Goal: Information Seeking & Learning: Learn about a topic

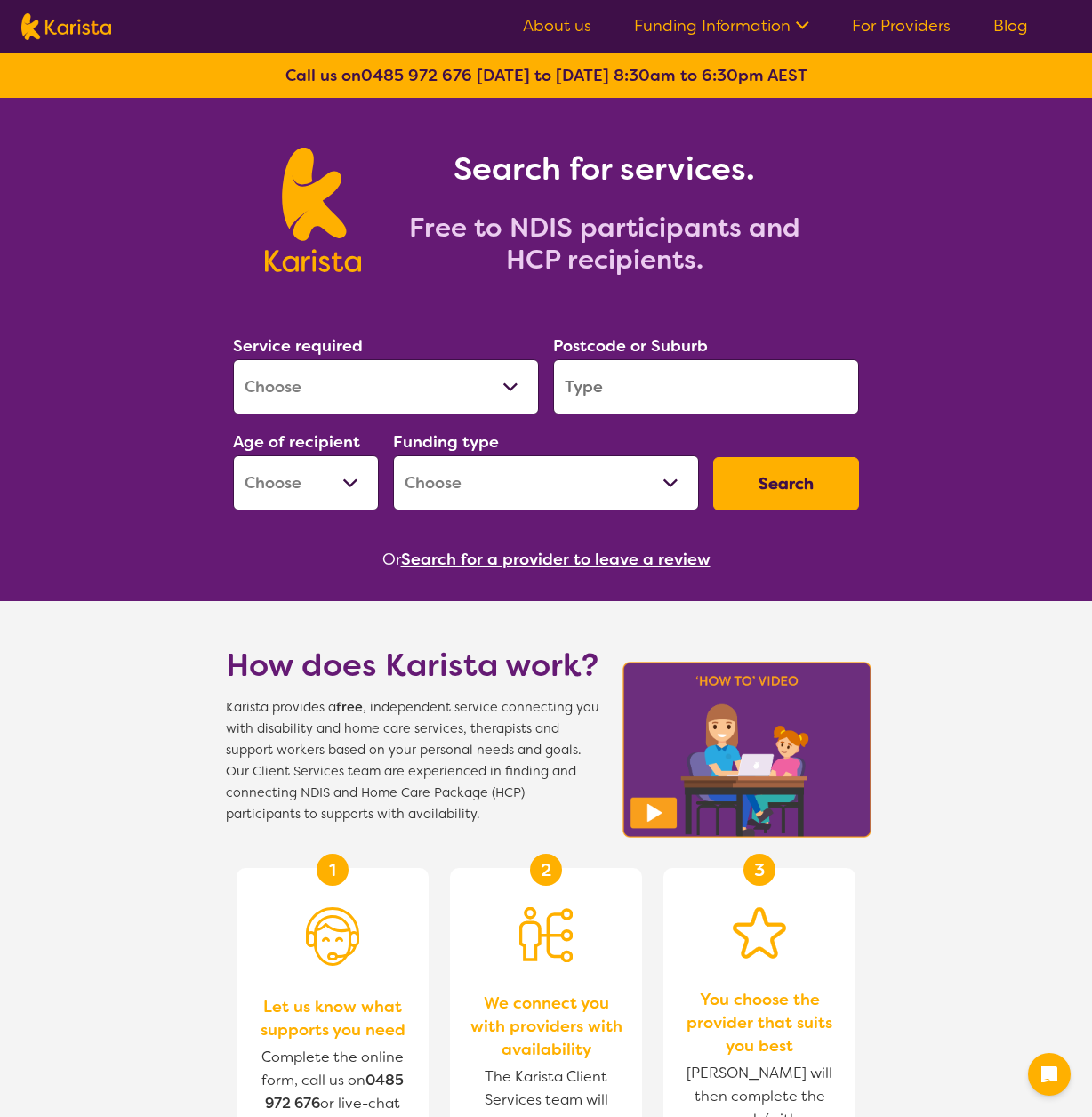
click at [409, 385] on select "Allied Health Assistant Assessment (ADHD or Autism) Behaviour support Counselli…" at bounding box center [385, 386] width 306 height 55
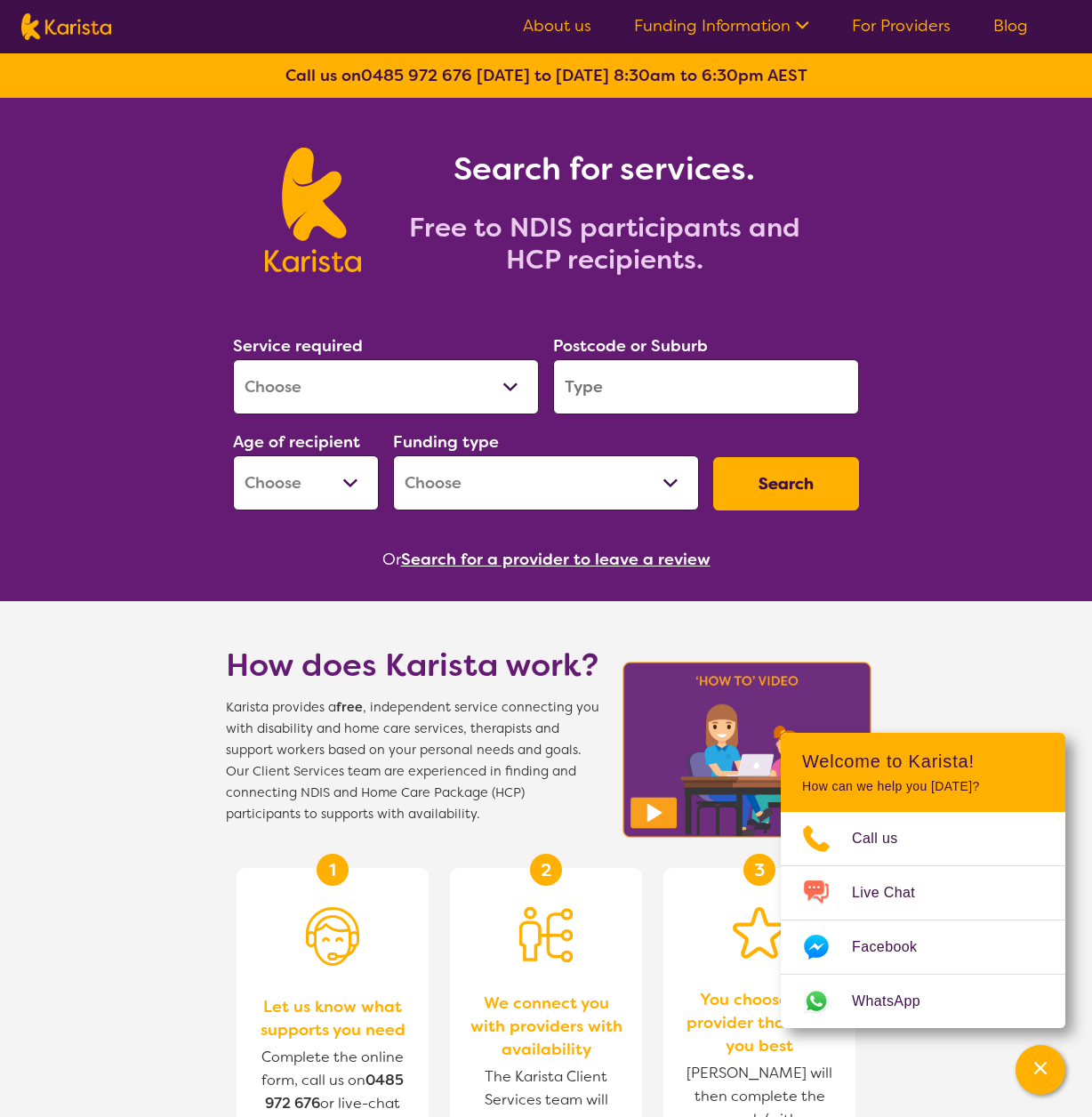
select select "Behaviour support"
click at [233, 360] on select "Allied Health Assistant Assessment (ADHD or Autism) Behaviour support Counselli…" at bounding box center [385, 386] width 306 height 55
select select "NDIS"
click at [308, 481] on select "Early Childhood - 0 to 9 Child - 10 to 11 Adolescent - 12 to 17 Adult - 18 to 6…" at bounding box center [306, 483] width 146 height 55
select select "AD"
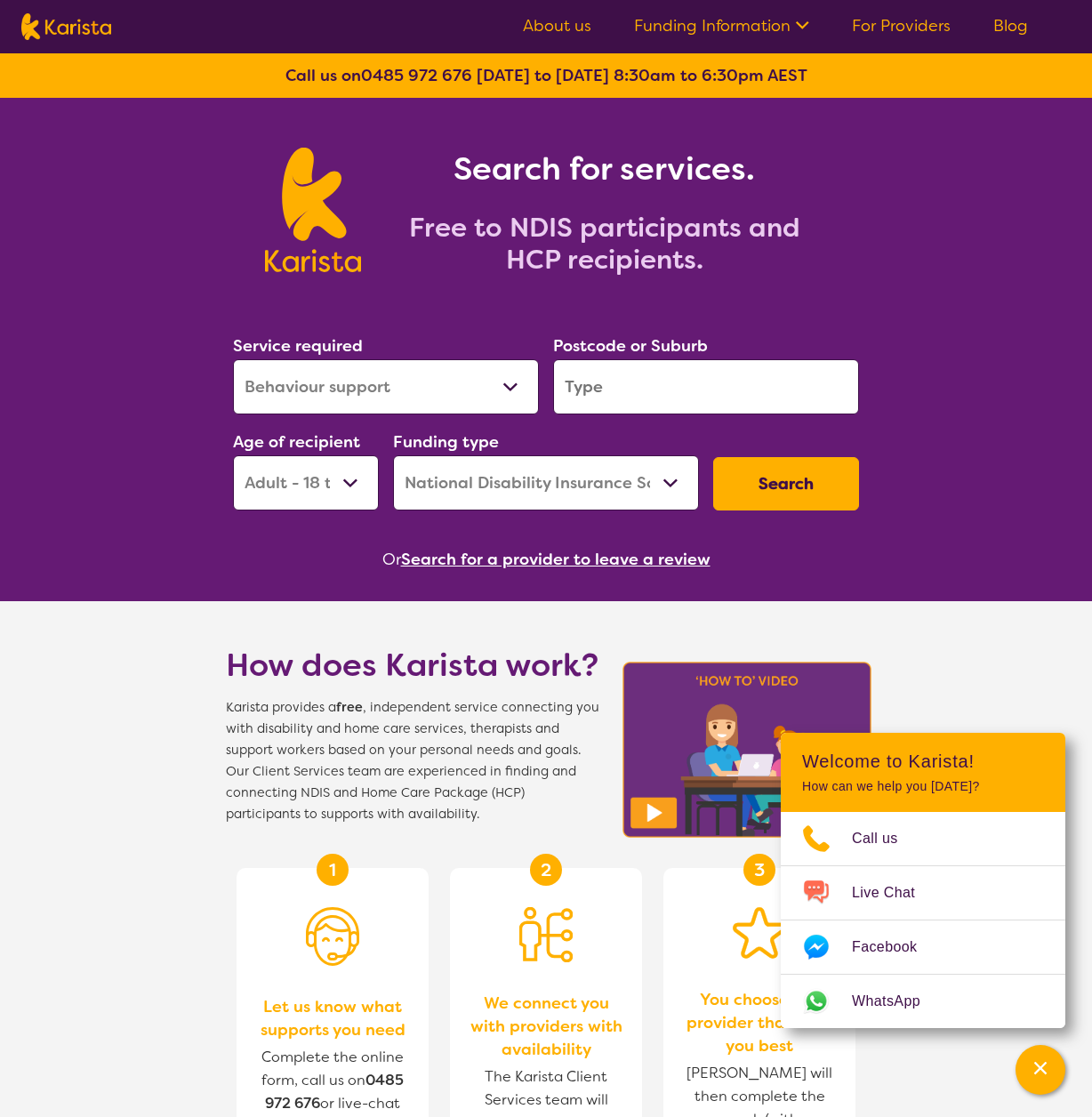
click at [233, 456] on select "Early Childhood - 0 to 9 Child - 10 to 11 Adolescent - 12 to 17 Adult - 18 to 6…" at bounding box center [306, 483] width 146 height 55
click at [758, 488] on button "Search" at bounding box center [786, 483] width 146 height 53
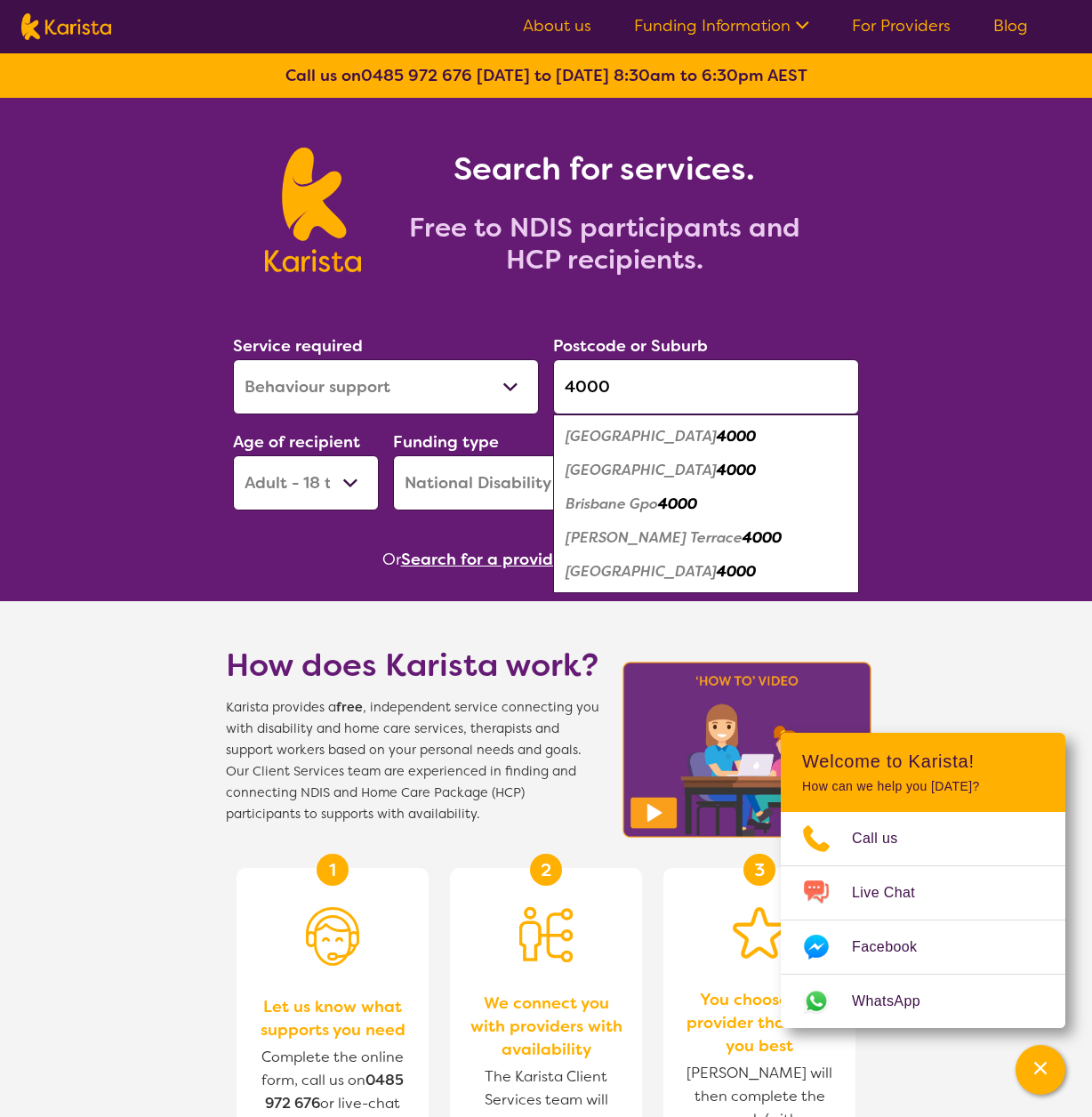
type input "4000"
click at [718, 462] on div "Brisbane City 4000" at bounding box center [706, 470] width 288 height 34
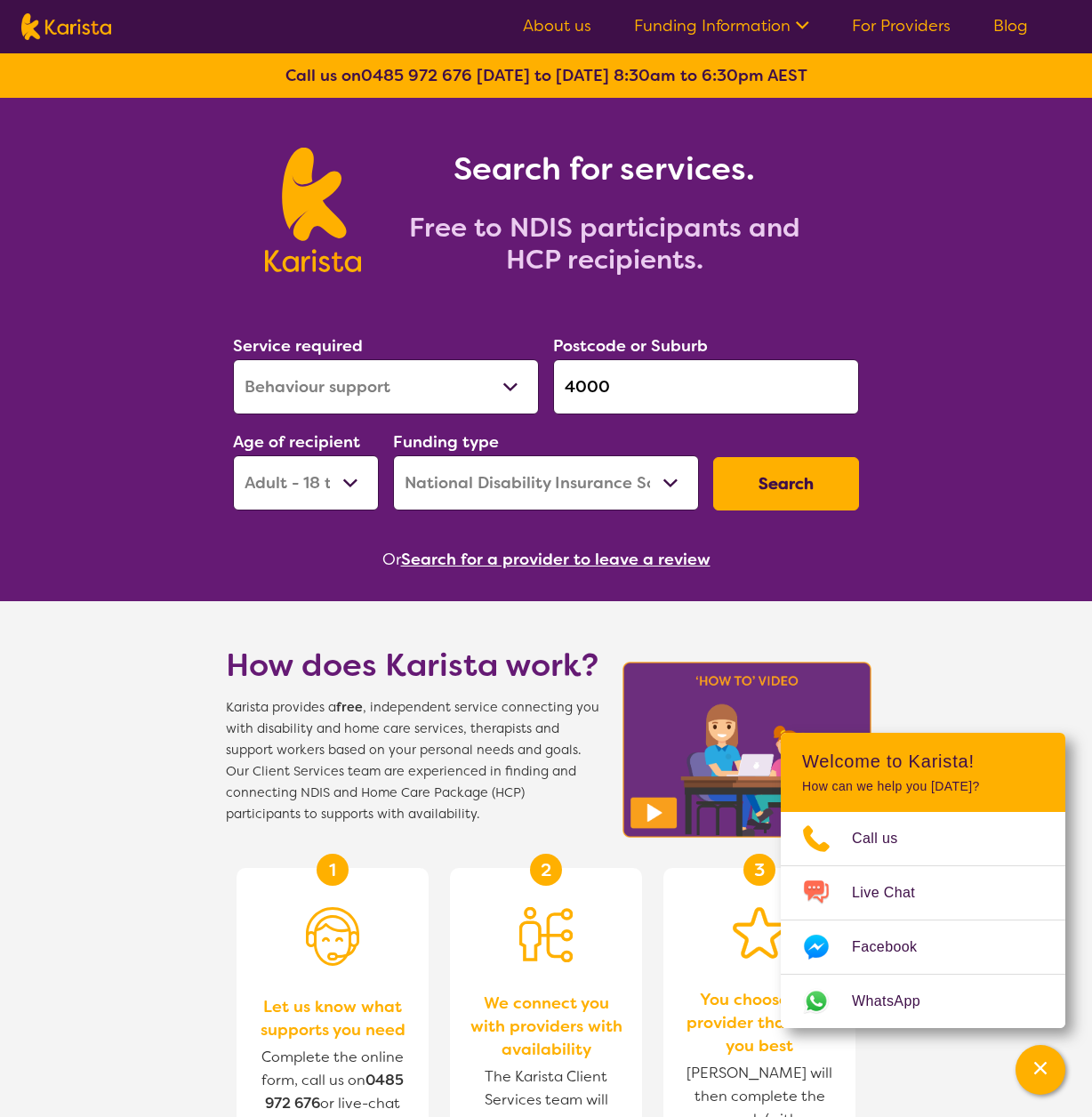
click at [777, 471] on button "Search" at bounding box center [786, 483] width 146 height 53
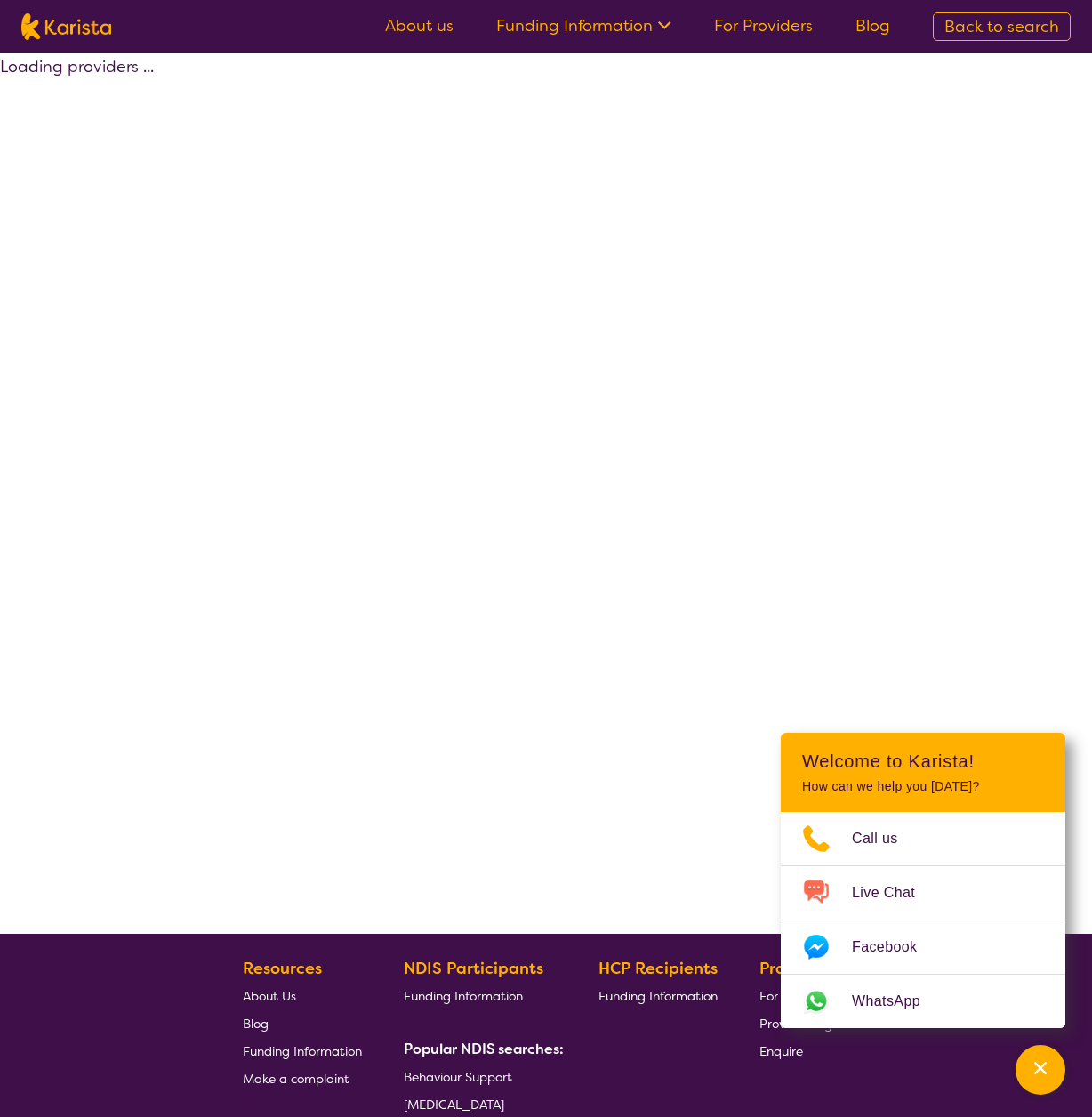
select select "by_score"
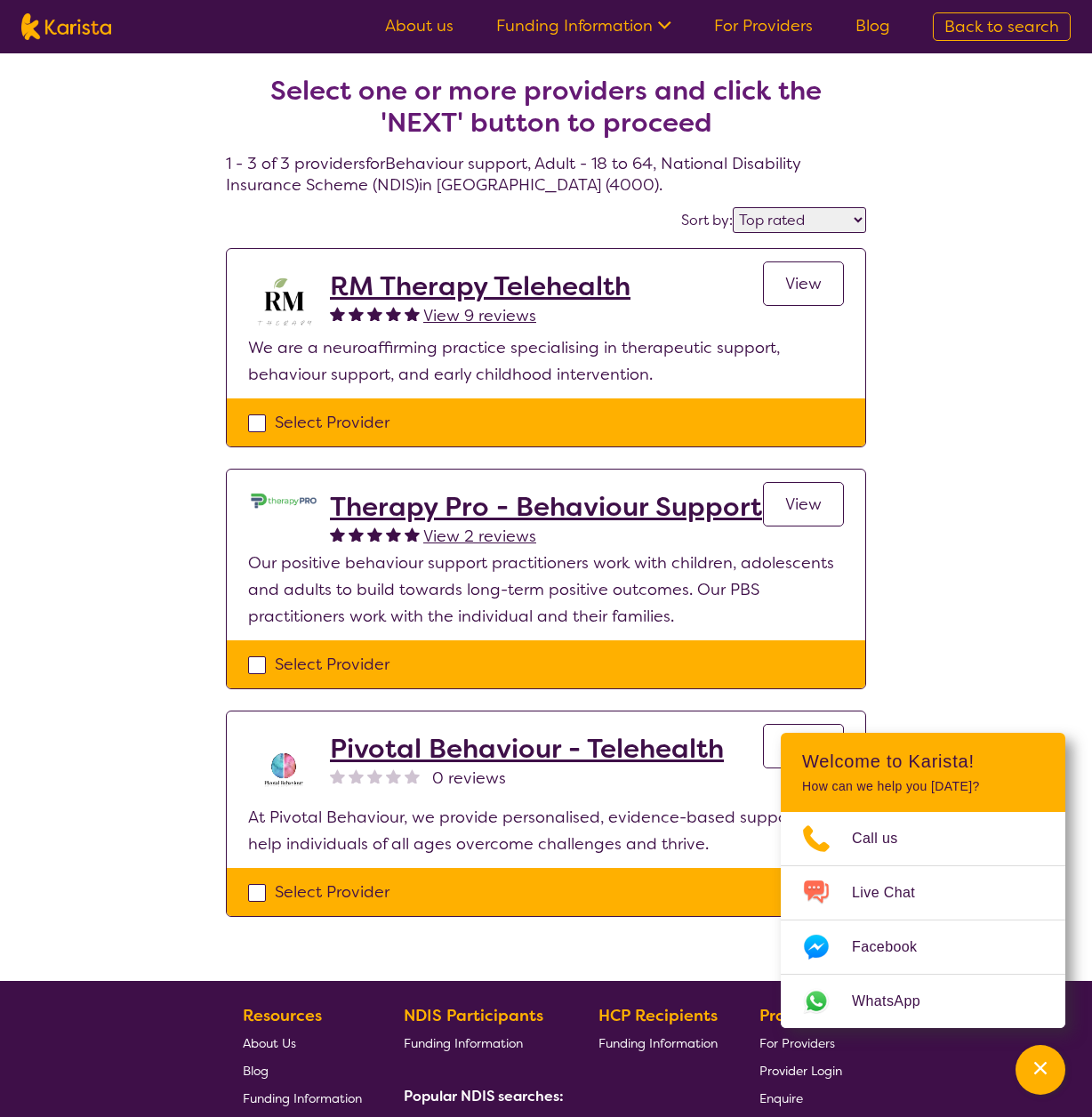
select select "Behaviour support"
select select "AD"
select select "NDIS"
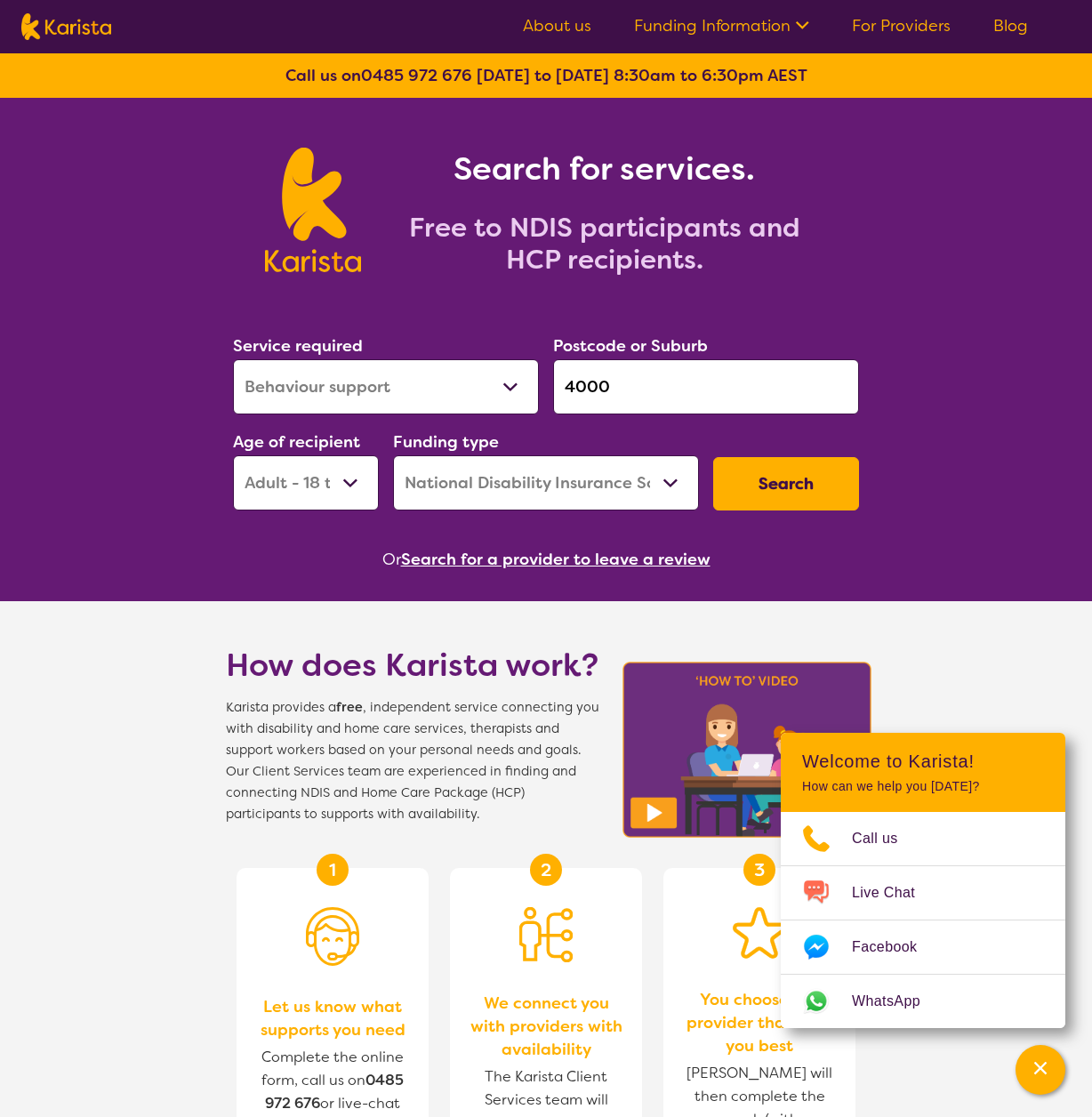
click at [767, 211] on h2 "Free to NDIS participants and HCP recipients." at bounding box center [605, 243] width 444 height 64
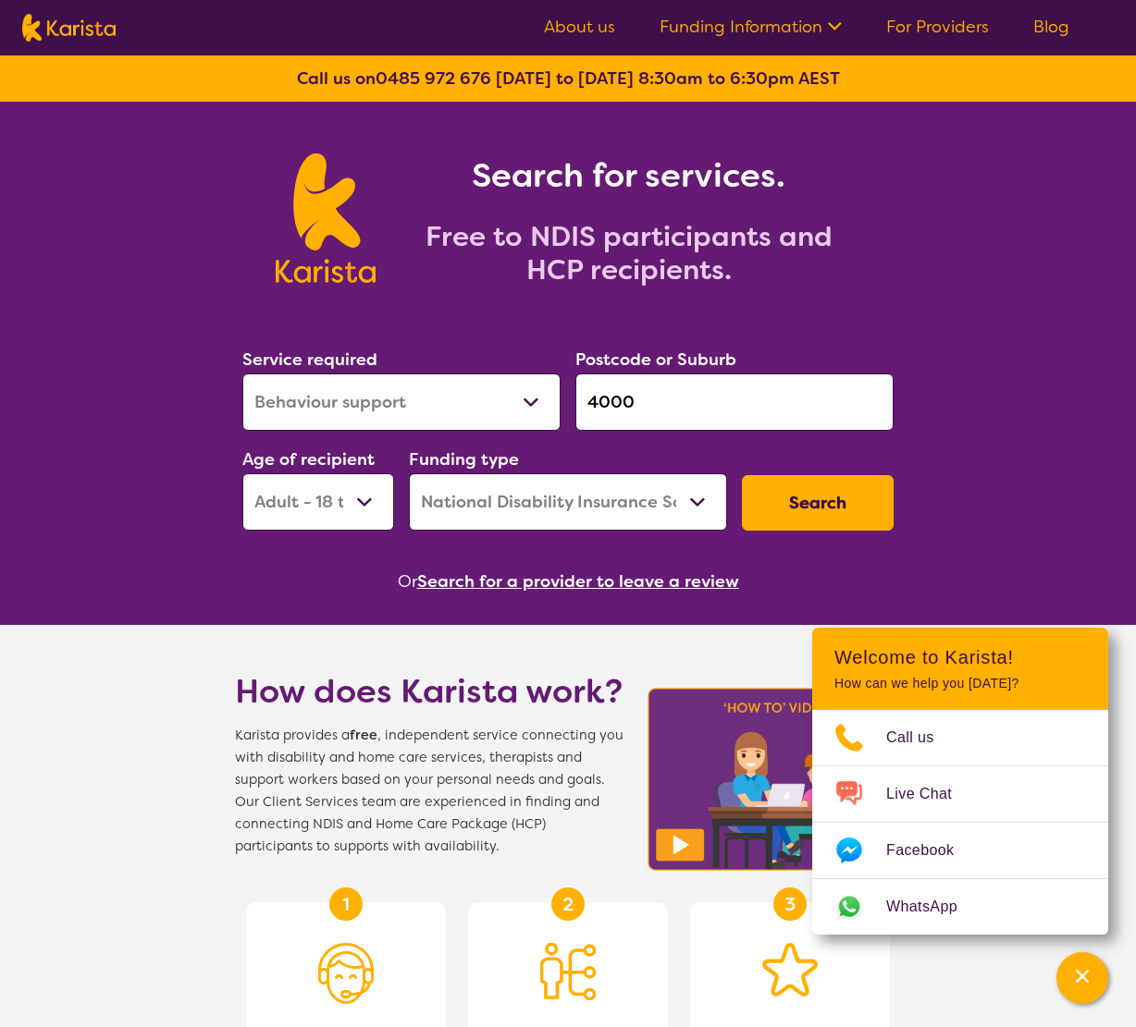
click at [872, 347] on div "Postcode or Suburb 4000" at bounding box center [734, 388] width 318 height 85
click at [984, 218] on div "Search for services. Free to NDIS participants and HCP recipients." at bounding box center [568, 198] width 1136 height 192
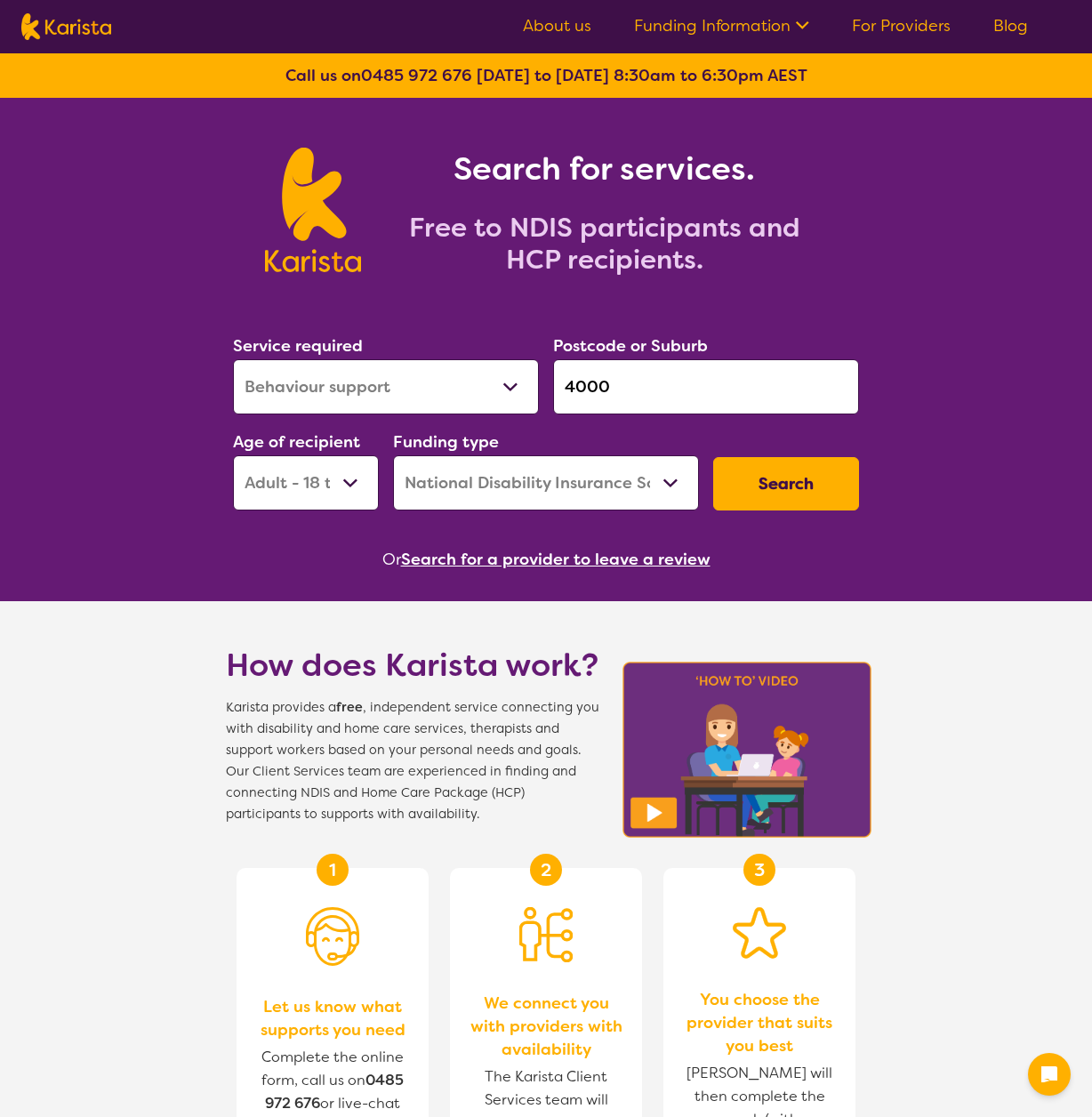
select select "Behaviour support"
select select "AD"
select select "NDIS"
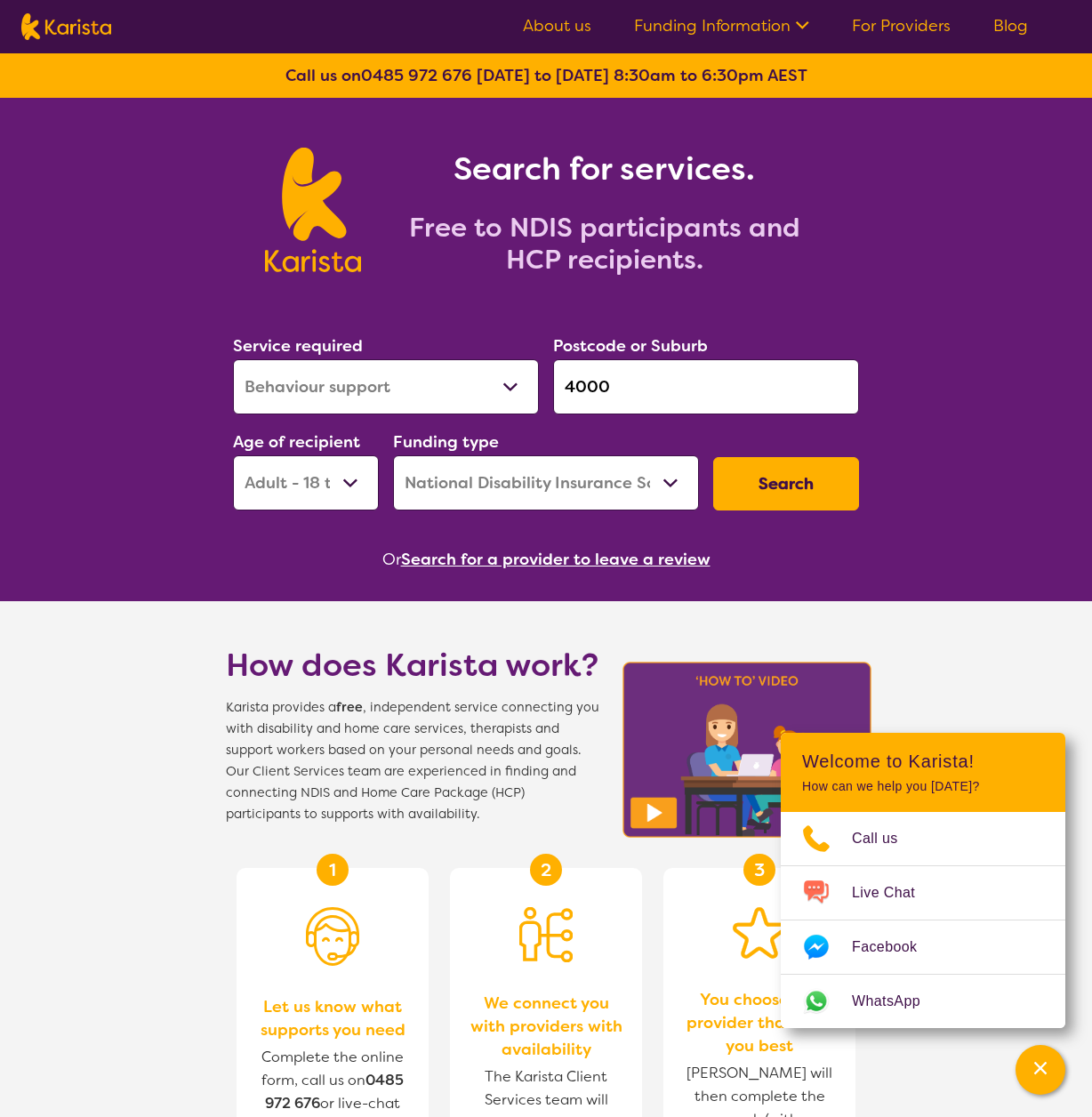
click at [689, 395] on input "4000" at bounding box center [706, 386] width 306 height 55
drag, startPoint x: 658, startPoint y: 385, endPoint x: 349, endPoint y: 377, distance: 309.1
click at [349, 377] on div "Service required Allied Health Assistant Assessment ([MEDICAL_DATA] or [MEDICAL…" at bounding box center [546, 421] width 640 height 192
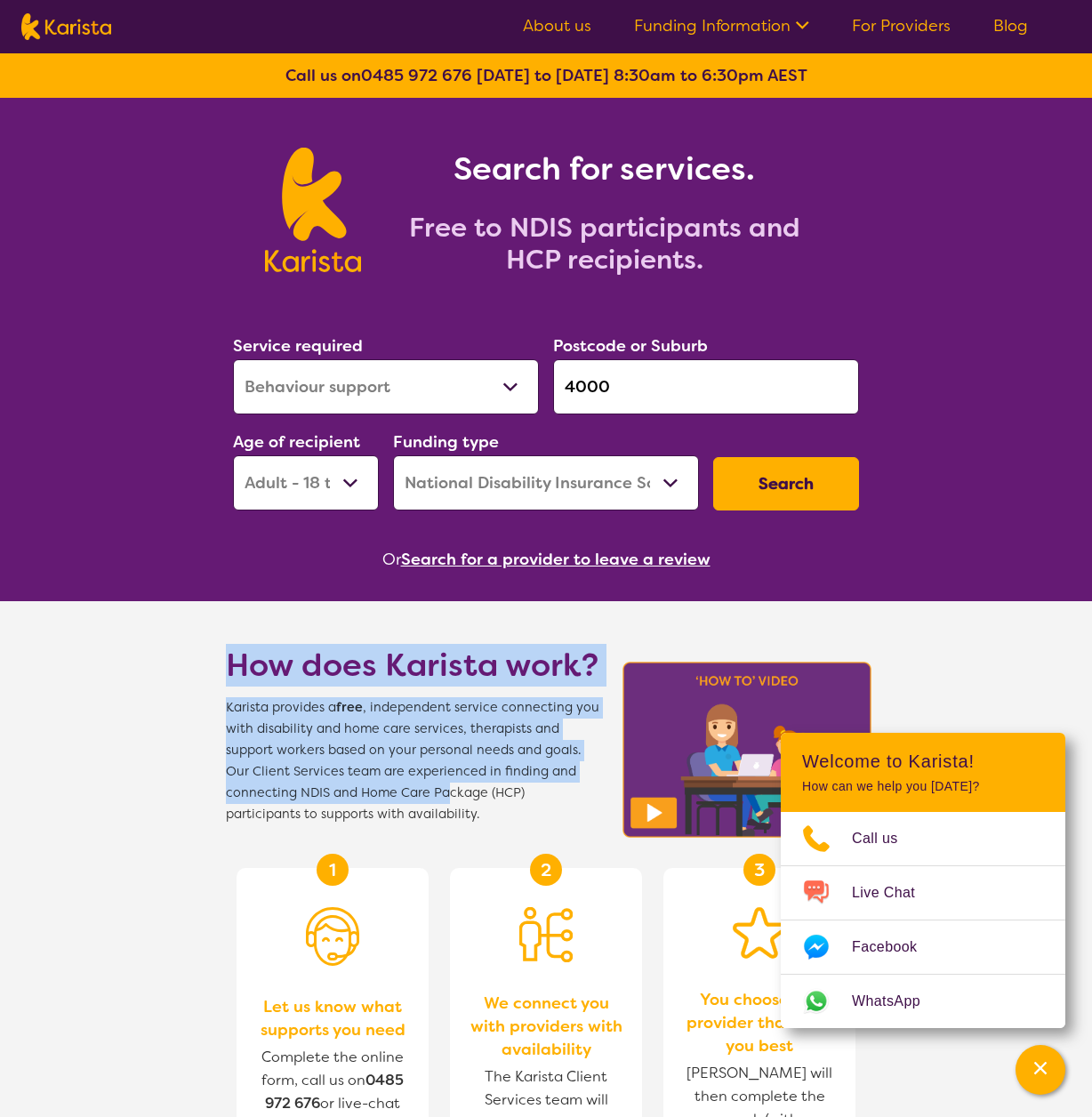
drag, startPoint x: 219, startPoint y: 659, endPoint x: 448, endPoint y: 807, distance: 272.7
click at [448, 807] on section "How does Karista work? Karista provides a free , independent service connecting…" at bounding box center [546, 712] width 682 height 224
drag, startPoint x: 448, startPoint y: 807, endPoint x: 438, endPoint y: 808, distance: 10.0
click at [438, 808] on span "Karista provides a free , independent service connecting you with disability an…" at bounding box center [412, 760] width 373 height 128
click at [358, 788] on span "Karista provides a free , independent service connecting you with disability an…" at bounding box center [412, 760] width 373 height 128
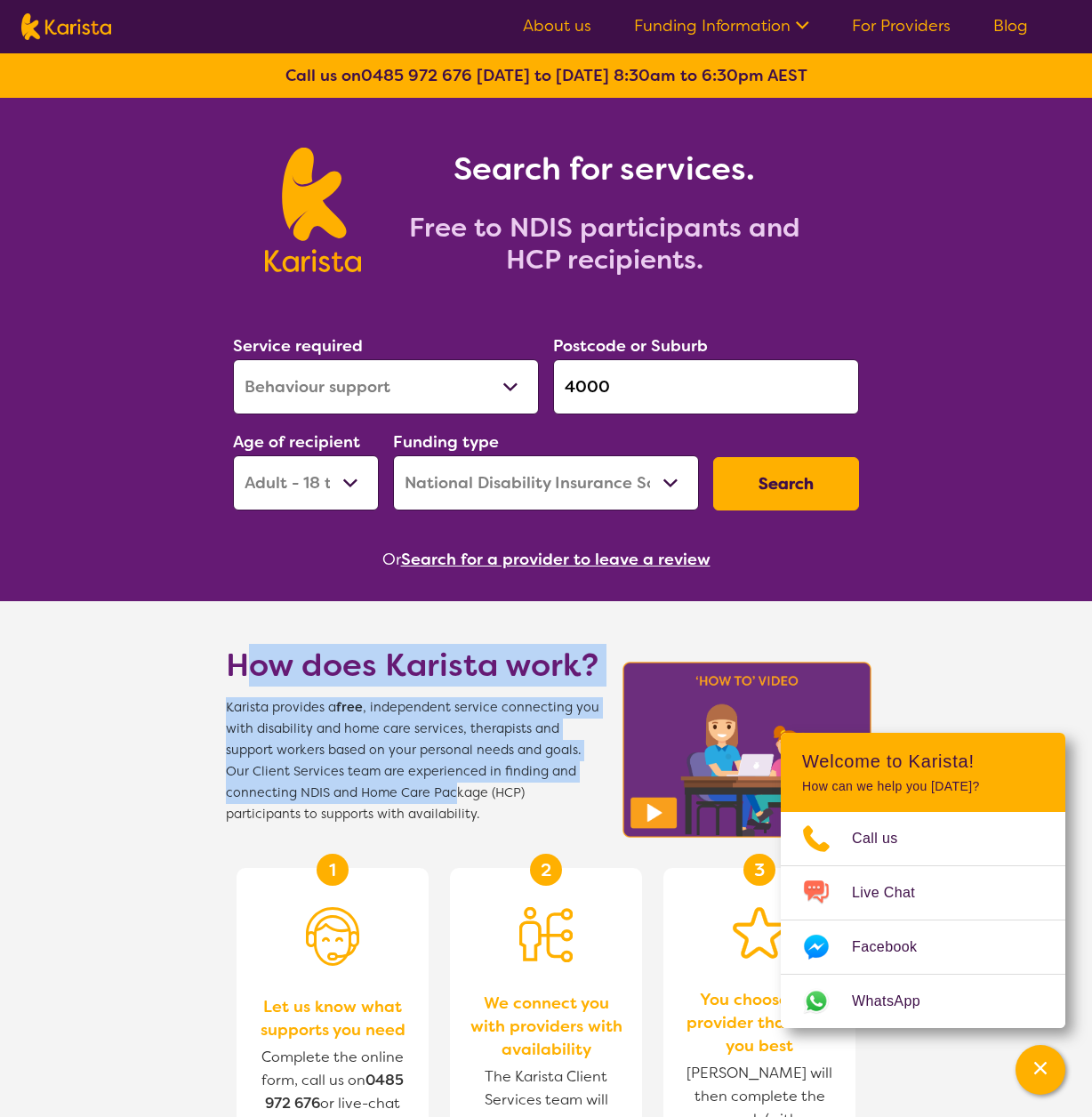
drag, startPoint x: 251, startPoint y: 662, endPoint x: 453, endPoint y: 801, distance: 245.2
click at [453, 801] on div "How does Karista work? Karista provides a free , independent service connecting…" at bounding box center [412, 734] width 373 height 182
drag, startPoint x: 453, startPoint y: 801, endPoint x: 380, endPoint y: 790, distance: 73.8
click at [380, 790] on span "Karista provides a free , independent service connecting you with disability an…" at bounding box center [412, 760] width 373 height 128
